Goal: Task Accomplishment & Management: Manage account settings

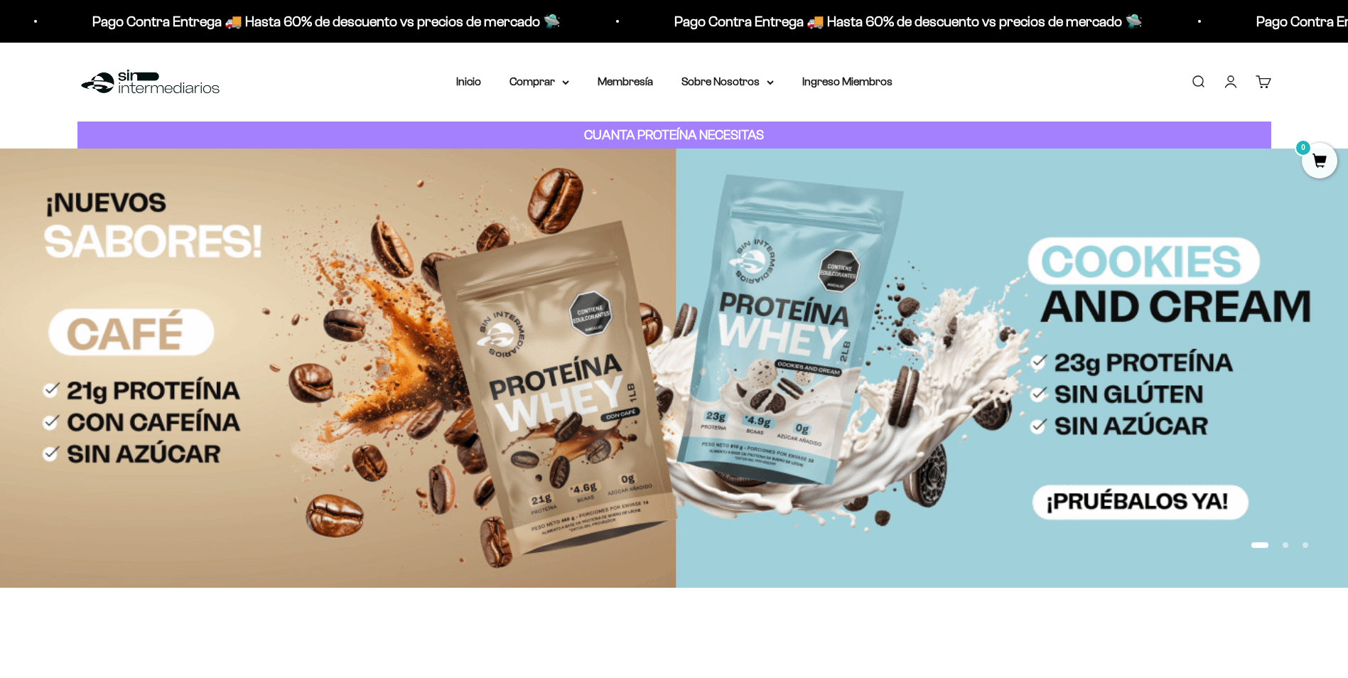
click at [1234, 85] on link "Iniciar sesión" at bounding box center [1231, 82] width 16 height 16
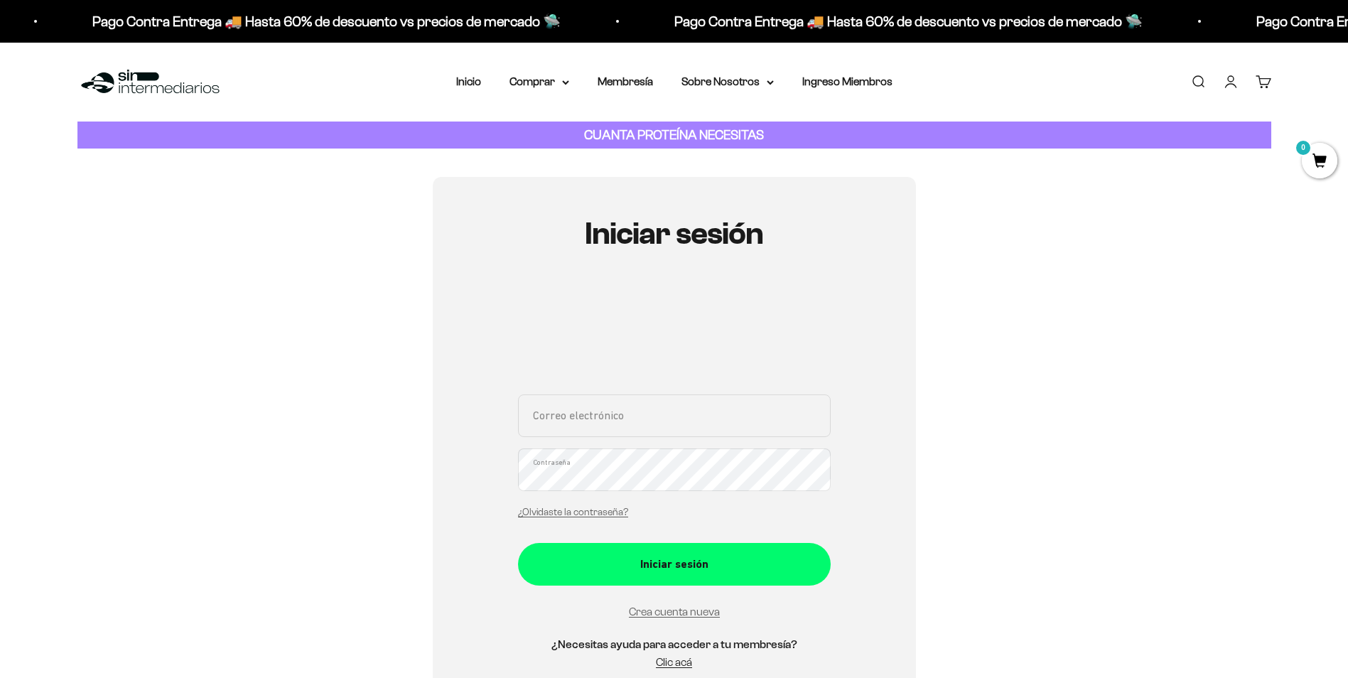
click at [578, 436] on input "Correo electrónico" at bounding box center [674, 415] width 313 height 43
type input "ginapaobb@hotmail.com"
click at [549, 512] on link "¿Olvidaste la contraseña?" at bounding box center [573, 512] width 110 height 11
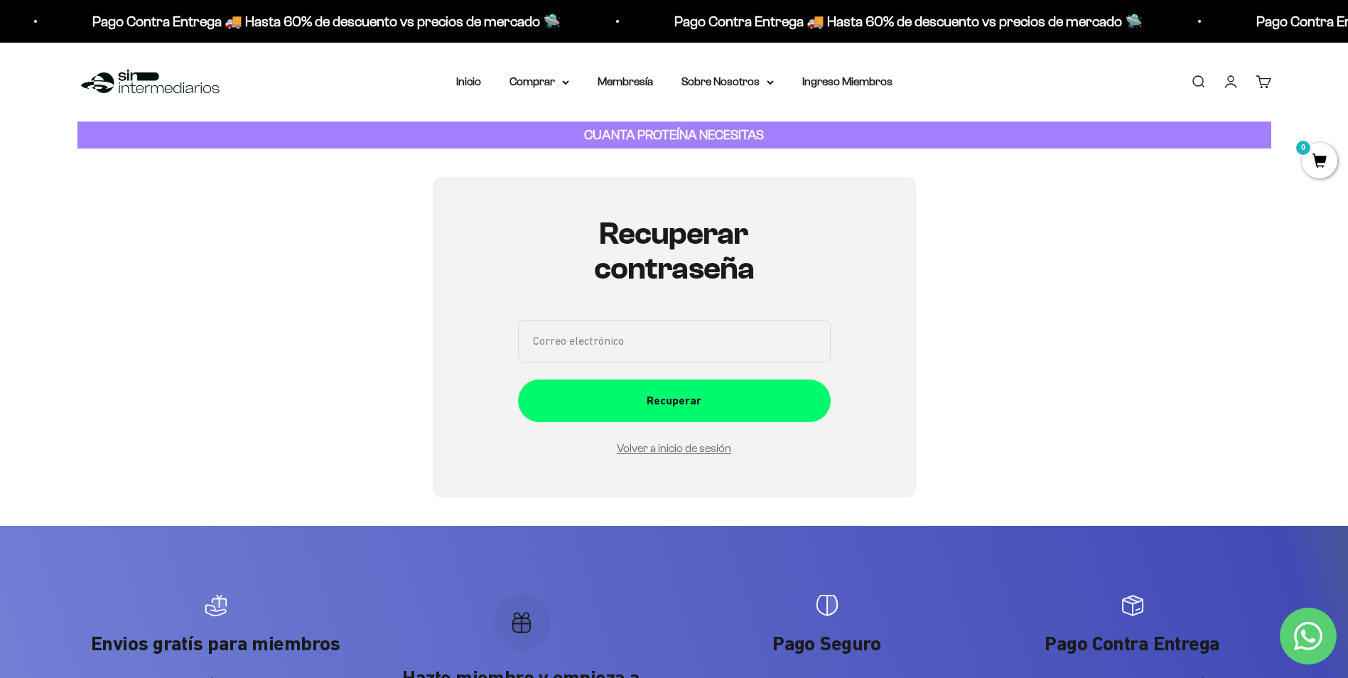
click at [549, 335] on input "Correo electrónico" at bounding box center [674, 341] width 313 height 43
type input "ginapaobb@hotmail.com"
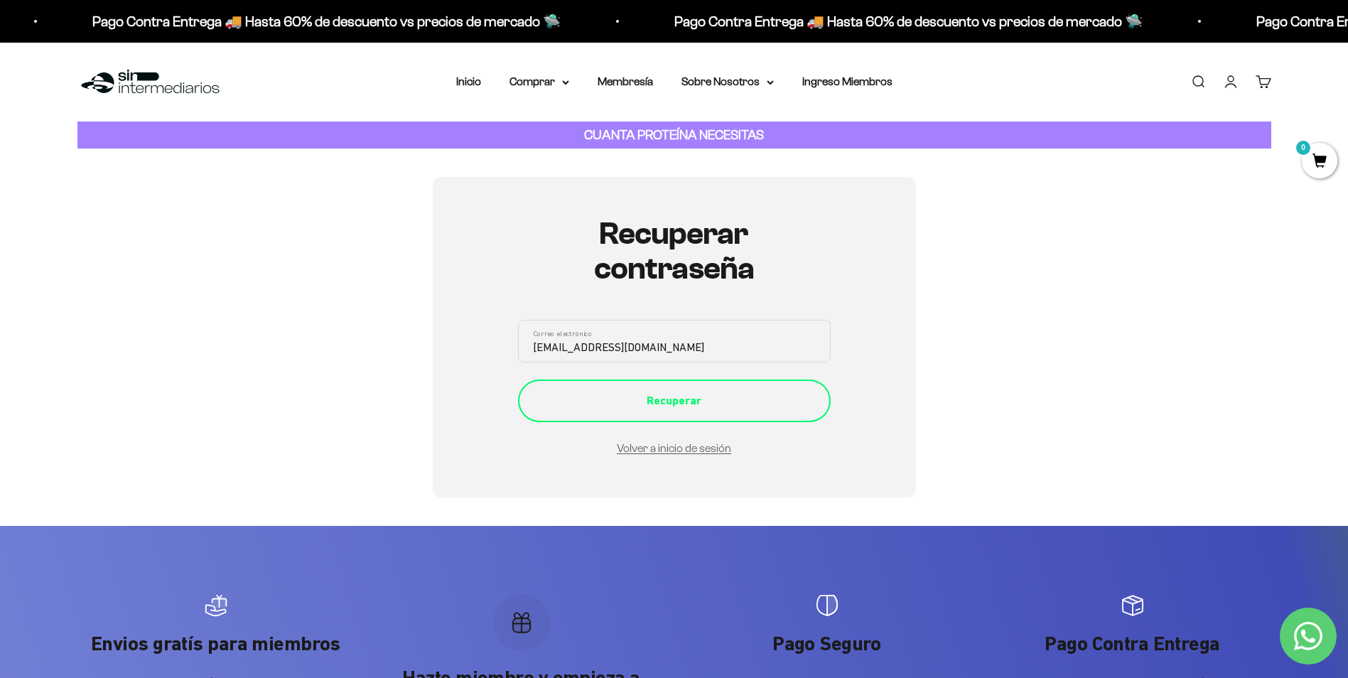
click at [696, 402] on div "Recuperar" at bounding box center [675, 401] width 256 height 18
